Goal: Transaction & Acquisition: Subscribe to service/newsletter

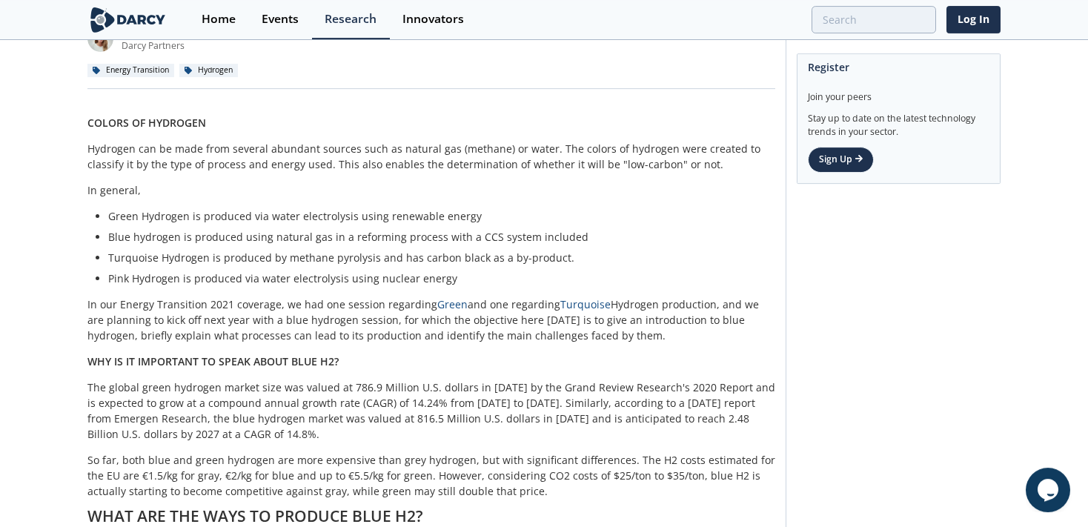
scroll to position [121, 0]
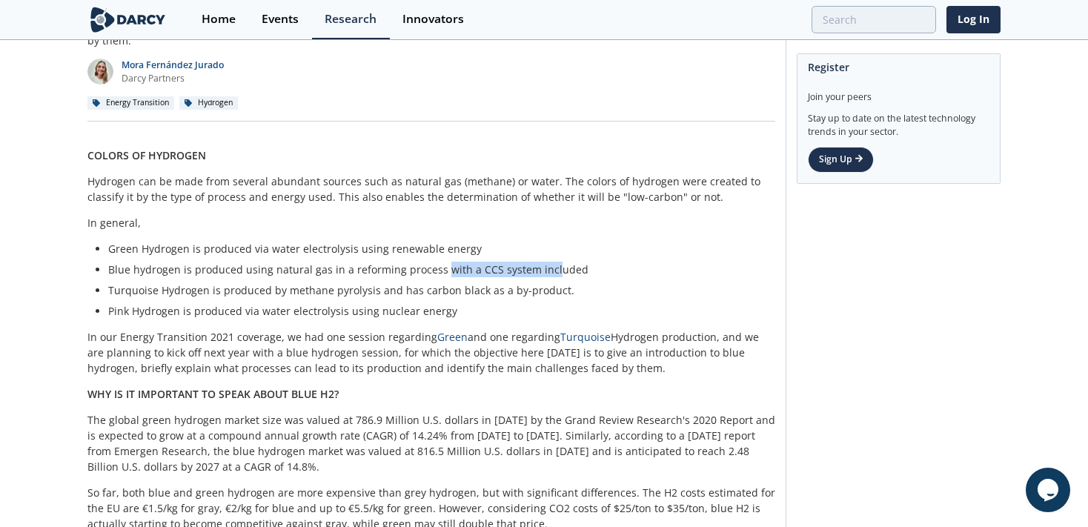
drag, startPoint x: 438, startPoint y: 254, endPoint x: 543, endPoint y: 264, distance: 105.8
click at [543, 264] on ul "Green Hydrogen is produced via water electrolysis using renewable energy Blue h…" at bounding box center [431, 280] width 667 height 78
drag, startPoint x: 198, startPoint y: 283, endPoint x: 343, endPoint y: 283, distance: 145.3
click at [343, 283] on ul "Green Hydrogen is produced via water electrolysis using renewable energy Blue h…" at bounding box center [431, 280] width 667 height 78
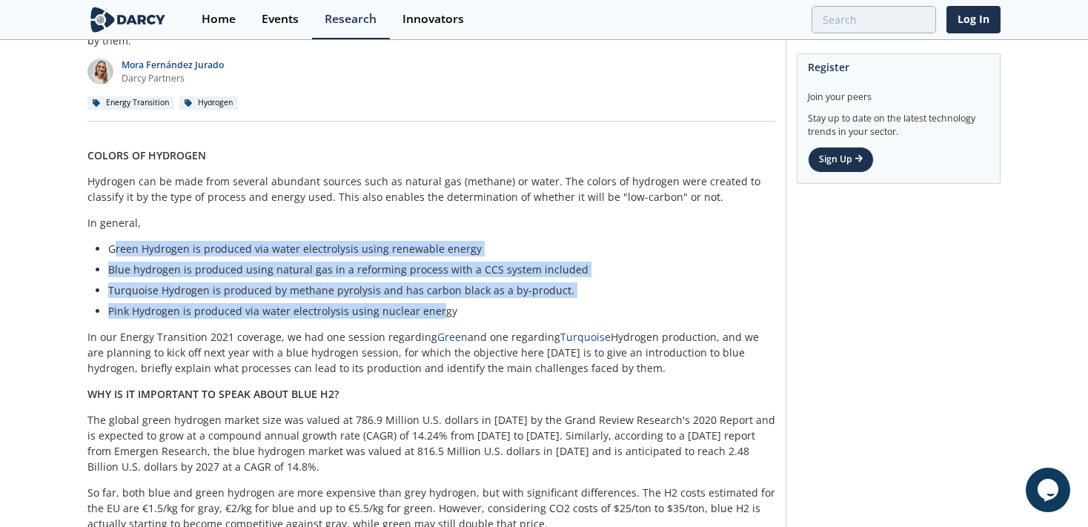
drag, startPoint x: 112, startPoint y: 233, endPoint x: 434, endPoint y: 299, distance: 329.2
click at [434, 299] on ul "Green Hydrogen is produced via water electrolysis using renewable energy Blue h…" at bounding box center [431, 280] width 667 height 78
click at [245, 262] on li "Blue hydrogen is produced using natural gas in a reforming process with a CCS s…" at bounding box center [436, 270] width 657 height 16
drag, startPoint x: 109, startPoint y: 228, endPoint x: 452, endPoint y: 303, distance: 351.3
click at [452, 303] on ul "Green Hydrogen is produced via water electrolysis using renewable energy Blue h…" at bounding box center [431, 280] width 667 height 78
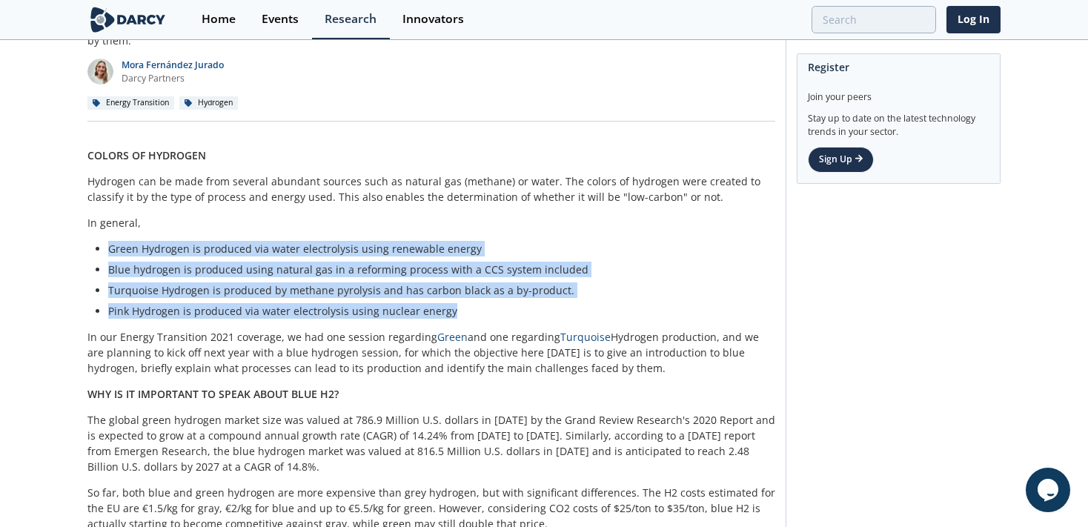
copy ul "Green Hydrogen is produced via water electrolysis using renewable energy Blue h…"
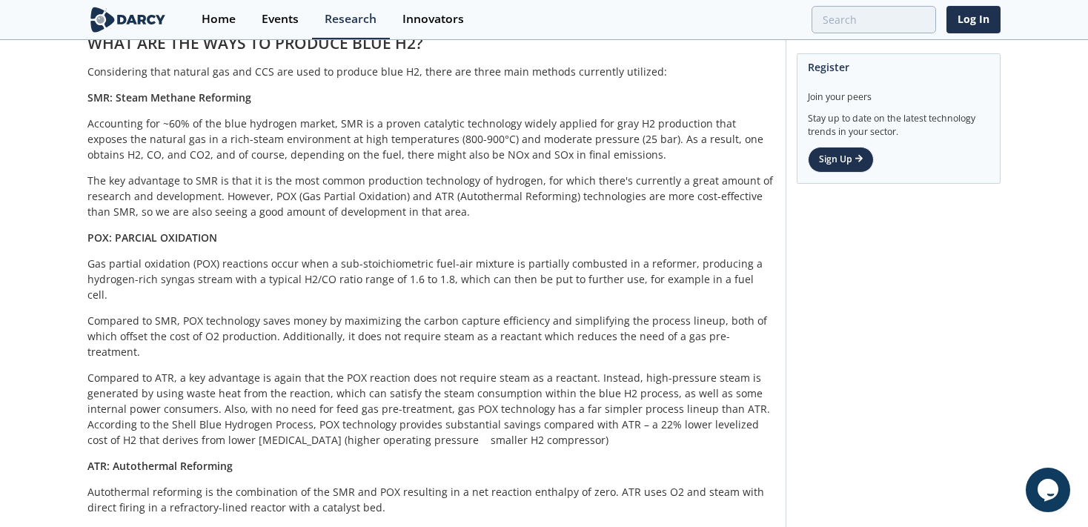
scroll to position [704, 0]
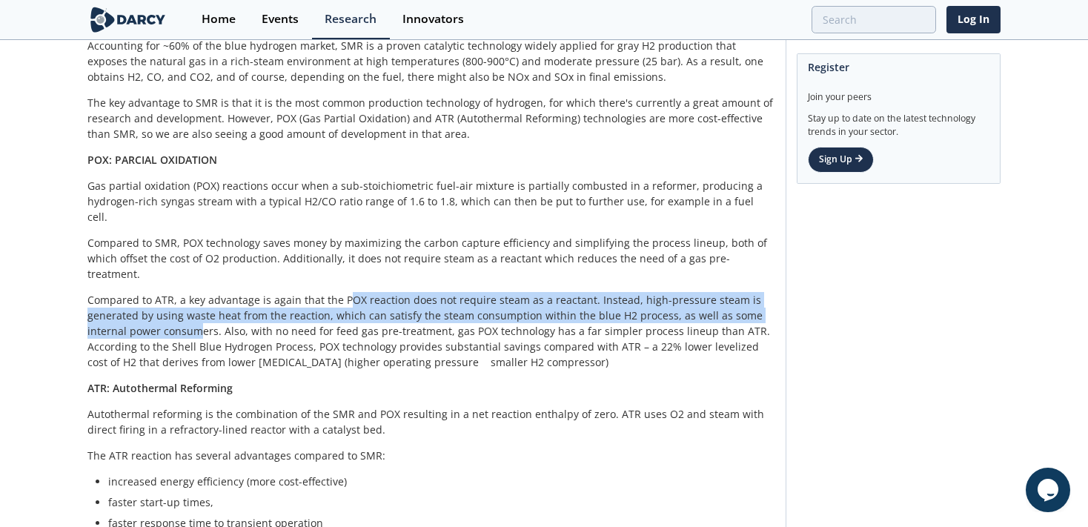
drag, startPoint x: 343, startPoint y: 261, endPoint x: 195, endPoint y: 284, distance: 150.0
click at [195, 292] on p "Compared to ATR, a key advantage is again that the POX reaction does not requir…" at bounding box center [431, 331] width 688 height 78
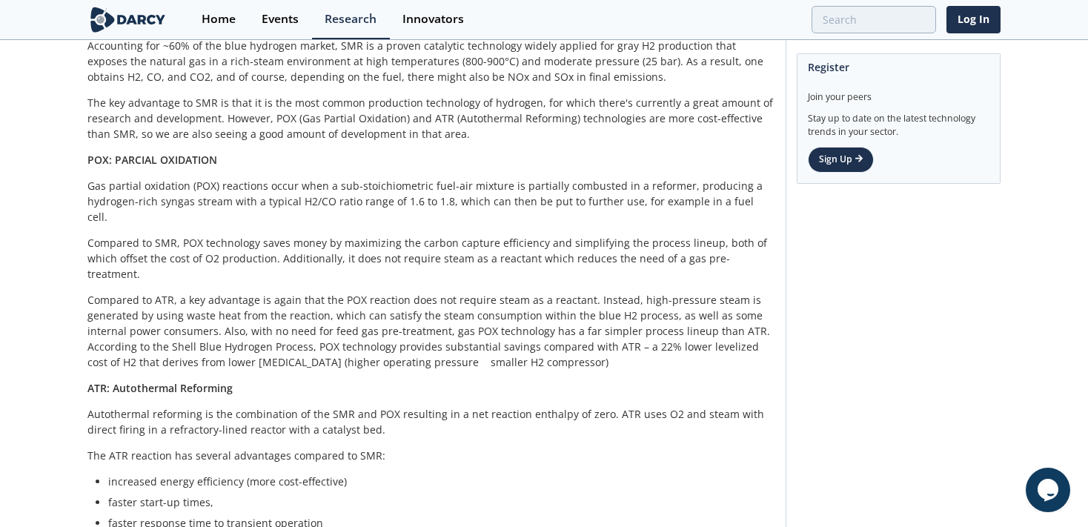
click at [104, 297] on p "Compared to ATR, a key advantage is again that the POX reaction does not requir…" at bounding box center [431, 331] width 688 height 78
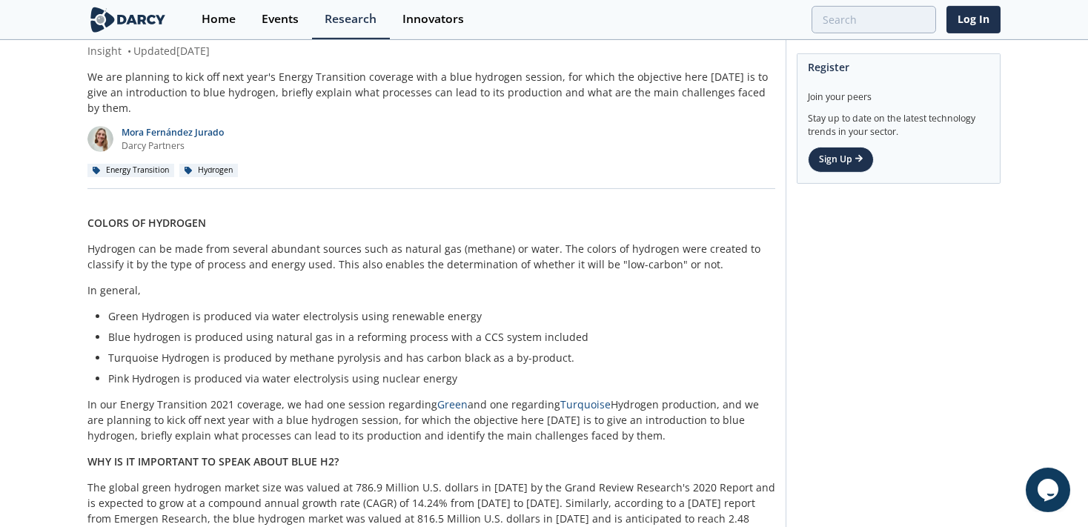
scroll to position [0, 0]
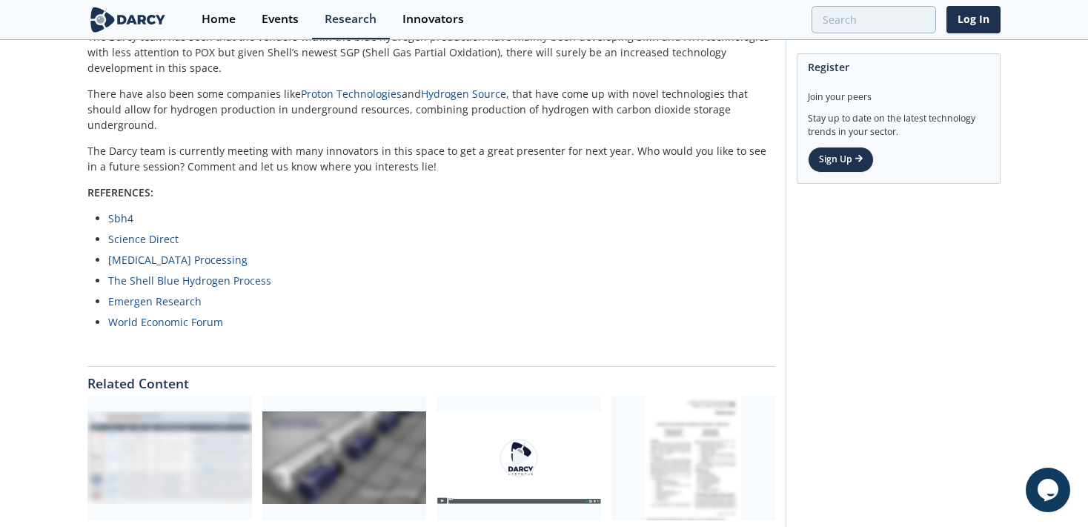
scroll to position [1373, 0]
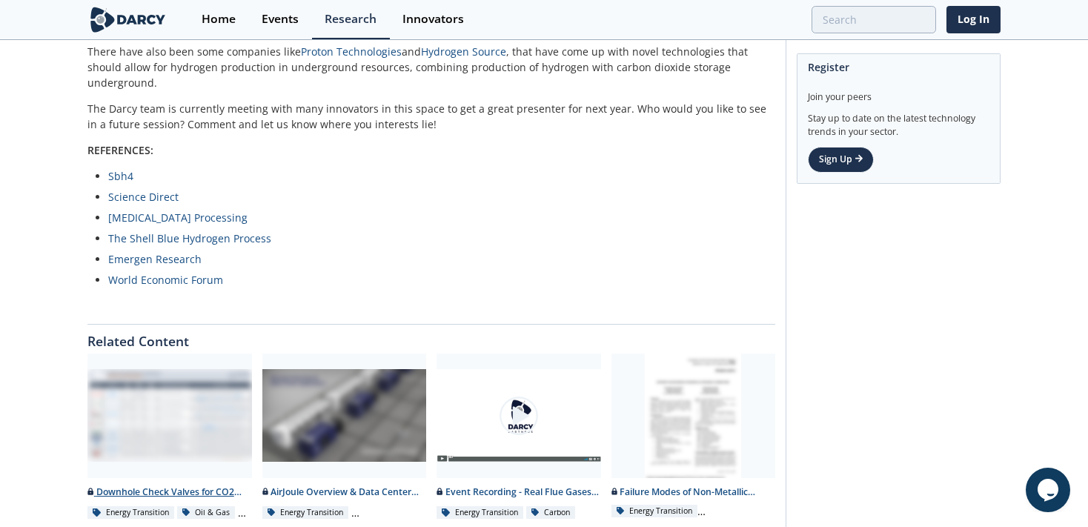
click at [132, 357] on div at bounding box center [169, 416] width 165 height 125
click at [185, 354] on div at bounding box center [169, 416] width 165 height 125
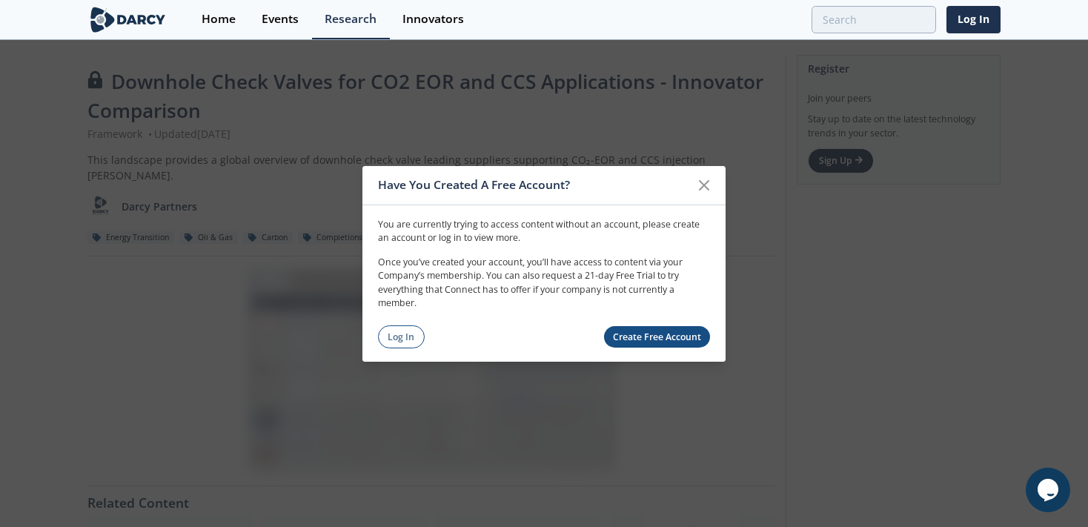
click at [657, 339] on link "Create Free Account" at bounding box center [657, 337] width 107 height 22
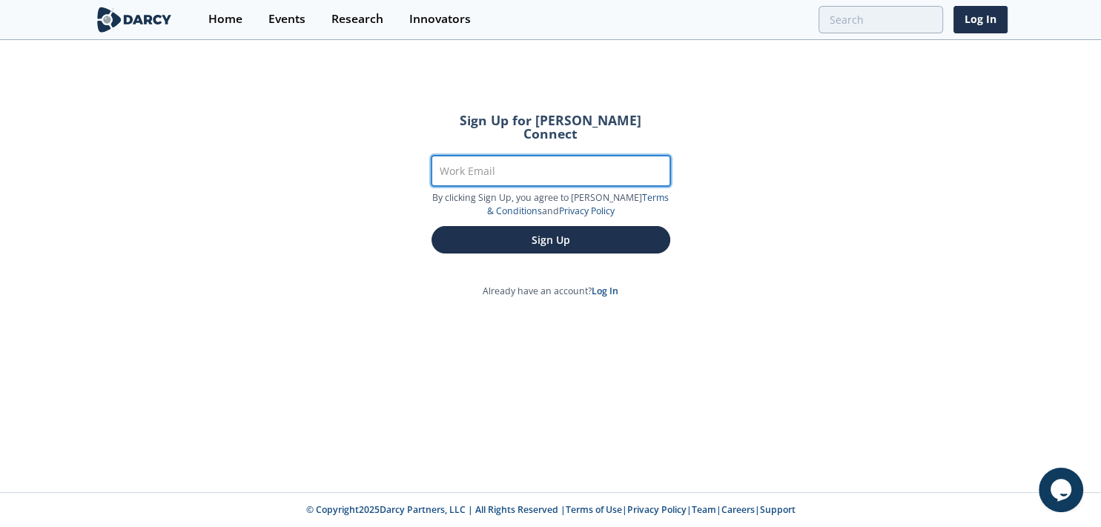
click at [489, 156] on input "Work Email" at bounding box center [550, 171] width 239 height 30
type input "[EMAIL_ADDRESS][DOMAIN_NAME]"
click at [431, 226] on button "Sign Up" at bounding box center [550, 239] width 239 height 27
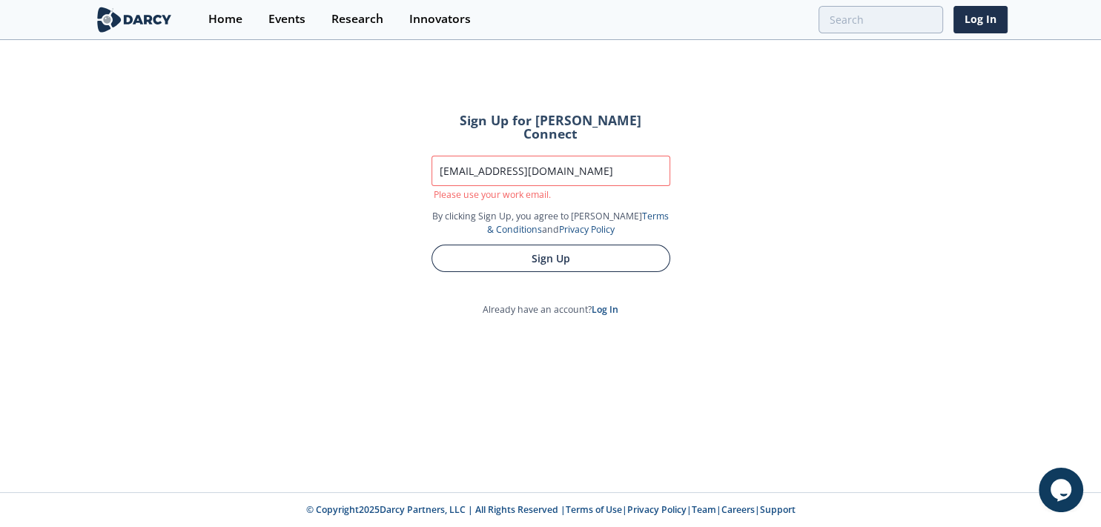
click at [508, 245] on button "Sign Up" at bounding box center [550, 258] width 239 height 27
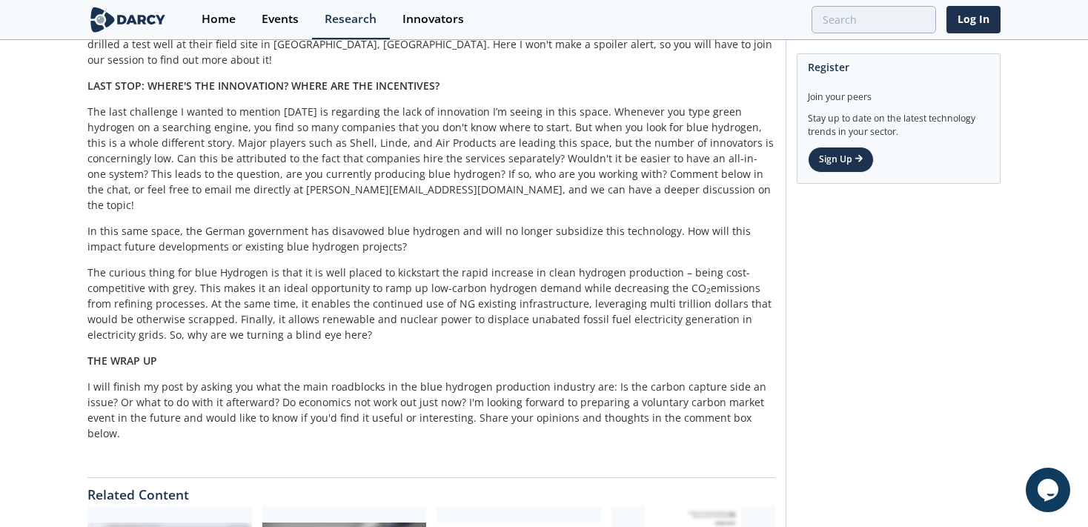
scroll to position [1669, 0]
